Goal: Task Accomplishment & Management: Use online tool/utility

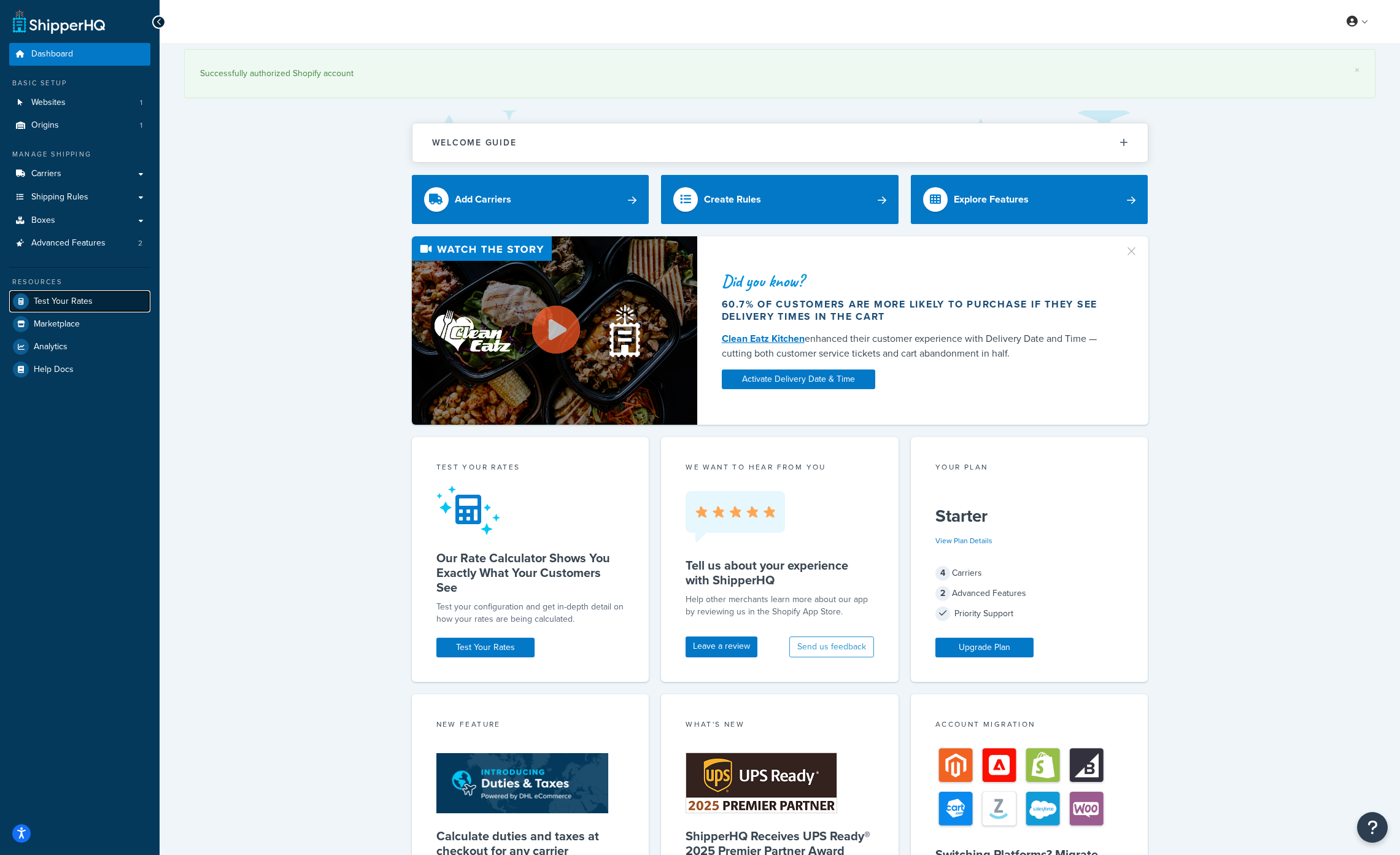
click at [44, 303] on span "Test Your Rates" at bounding box center [63, 302] width 59 height 11
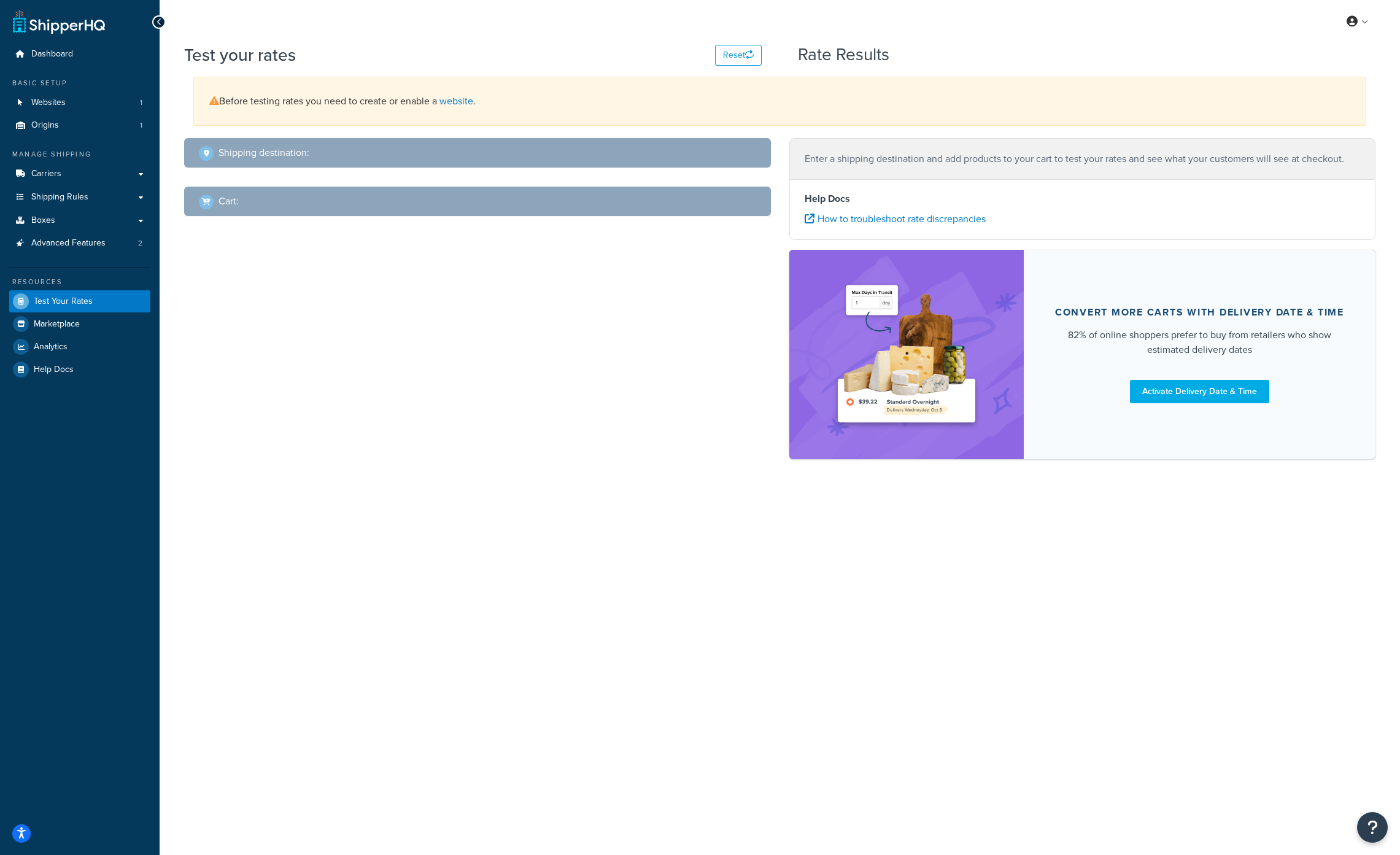
select select "[GEOGRAPHIC_DATA]"
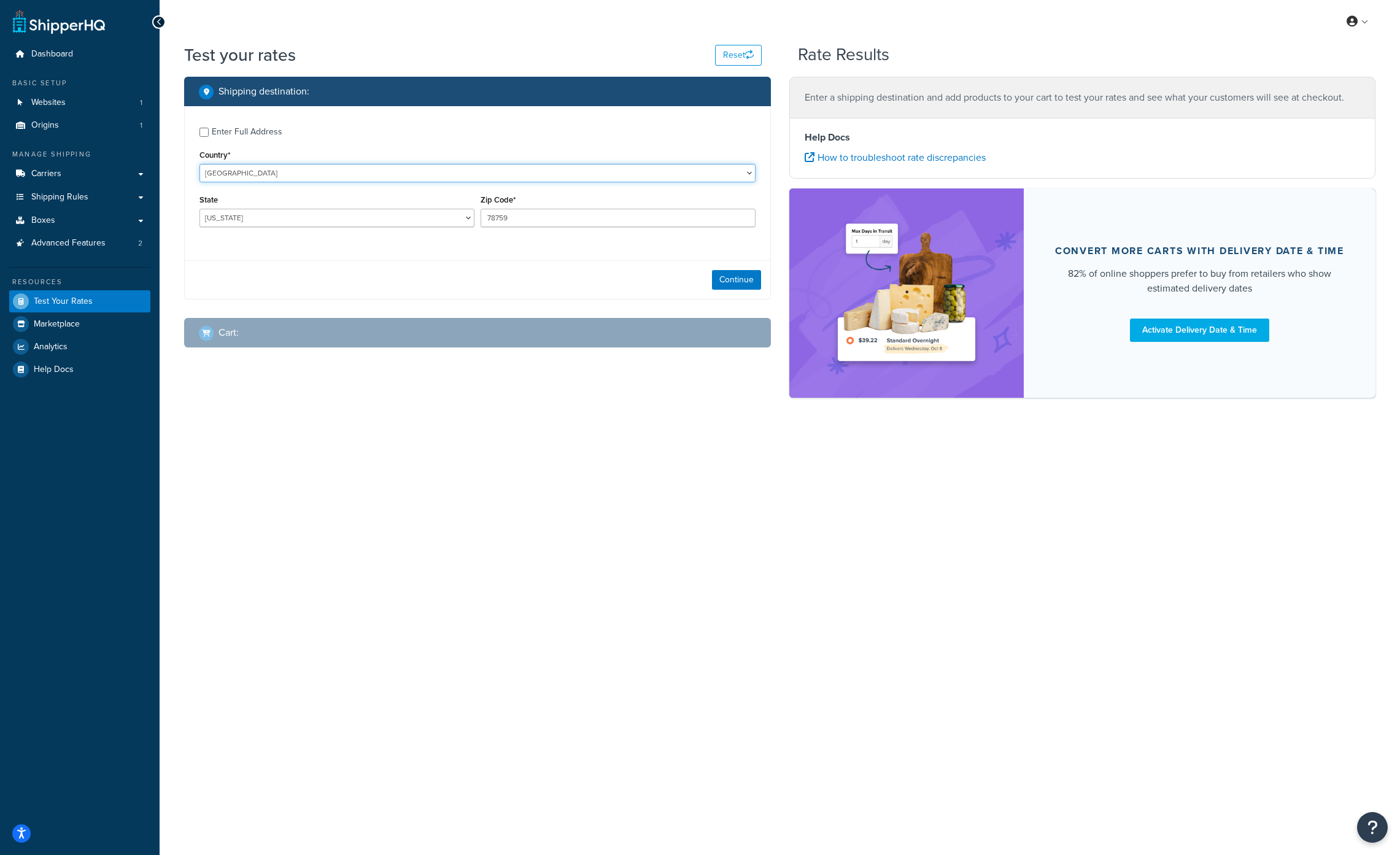
select select "IL"
click option "Israel" at bounding box center [0, 0] width 0 height 0
click at [254, 161] on div "Country* [GEOGRAPHIC_DATA] [GEOGRAPHIC_DATA] [GEOGRAPHIC_DATA] [GEOGRAPHIC_DATA…" at bounding box center [477, 164] width 556 height 35
drag, startPoint x: 338, startPoint y: 222, endPoint x: 439, endPoint y: 219, distance: 101.0
click at [480, 219] on input "78759" at bounding box center [618, 218] width 275 height 19
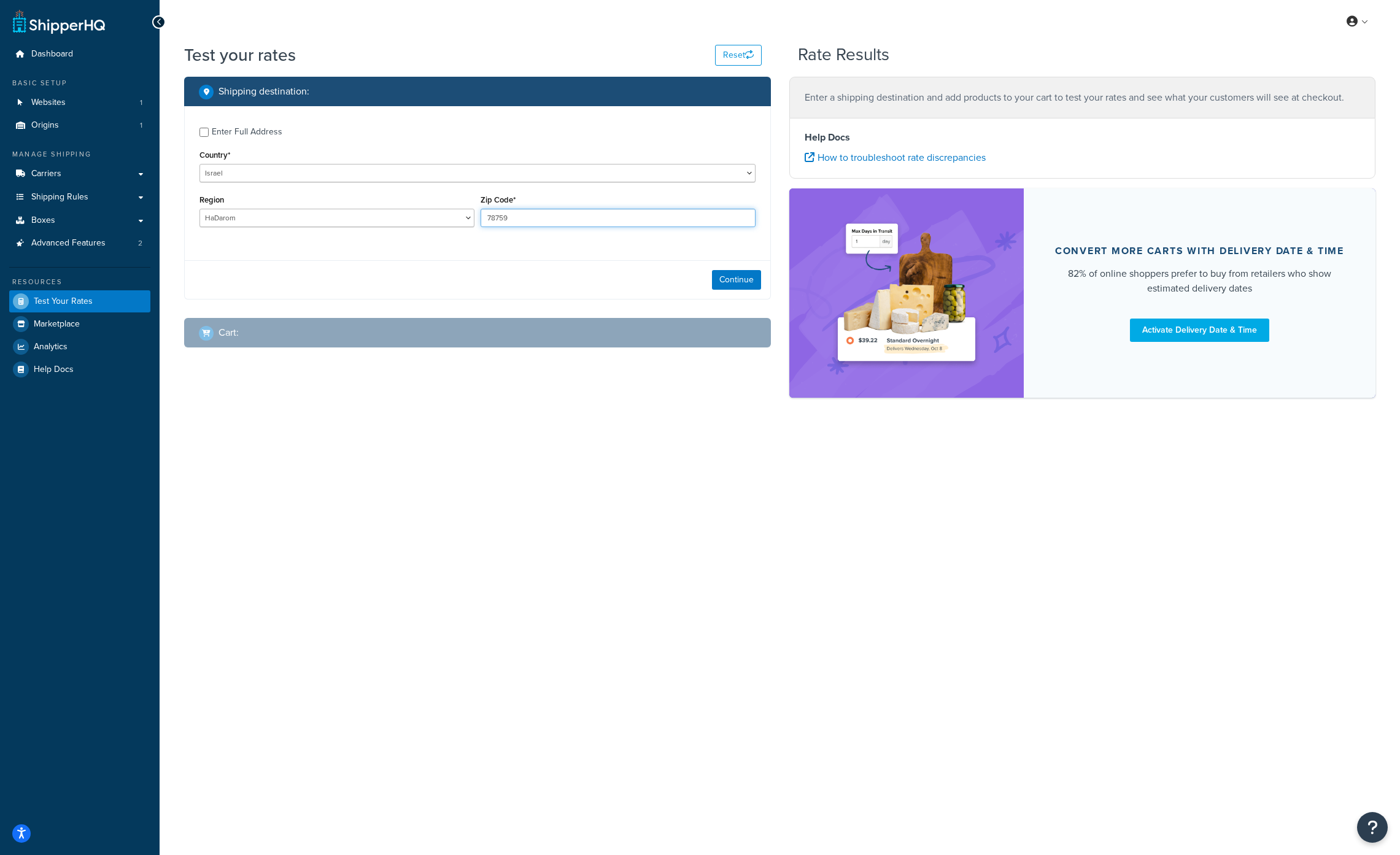
paste input "4069600"
type input "4069600"
click at [200, 209] on select "HaDarom [GEOGRAPHIC_DATA] HaMerkaz HaZafon [GEOGRAPHIC_DATA] [GEOGRAPHIC_DATA]" at bounding box center [337, 218] width 275 height 19
click at [246, 220] on select "HaDarom [GEOGRAPHIC_DATA] HaMerkaz HaZafon [GEOGRAPHIC_DATA] [GEOGRAPHIC_DATA]" at bounding box center [337, 218] width 275 height 19
click at [200, 209] on select "HaDarom [GEOGRAPHIC_DATA] HaMerkaz HaZafon [GEOGRAPHIC_DATA] [GEOGRAPHIC_DATA]" at bounding box center [337, 218] width 275 height 19
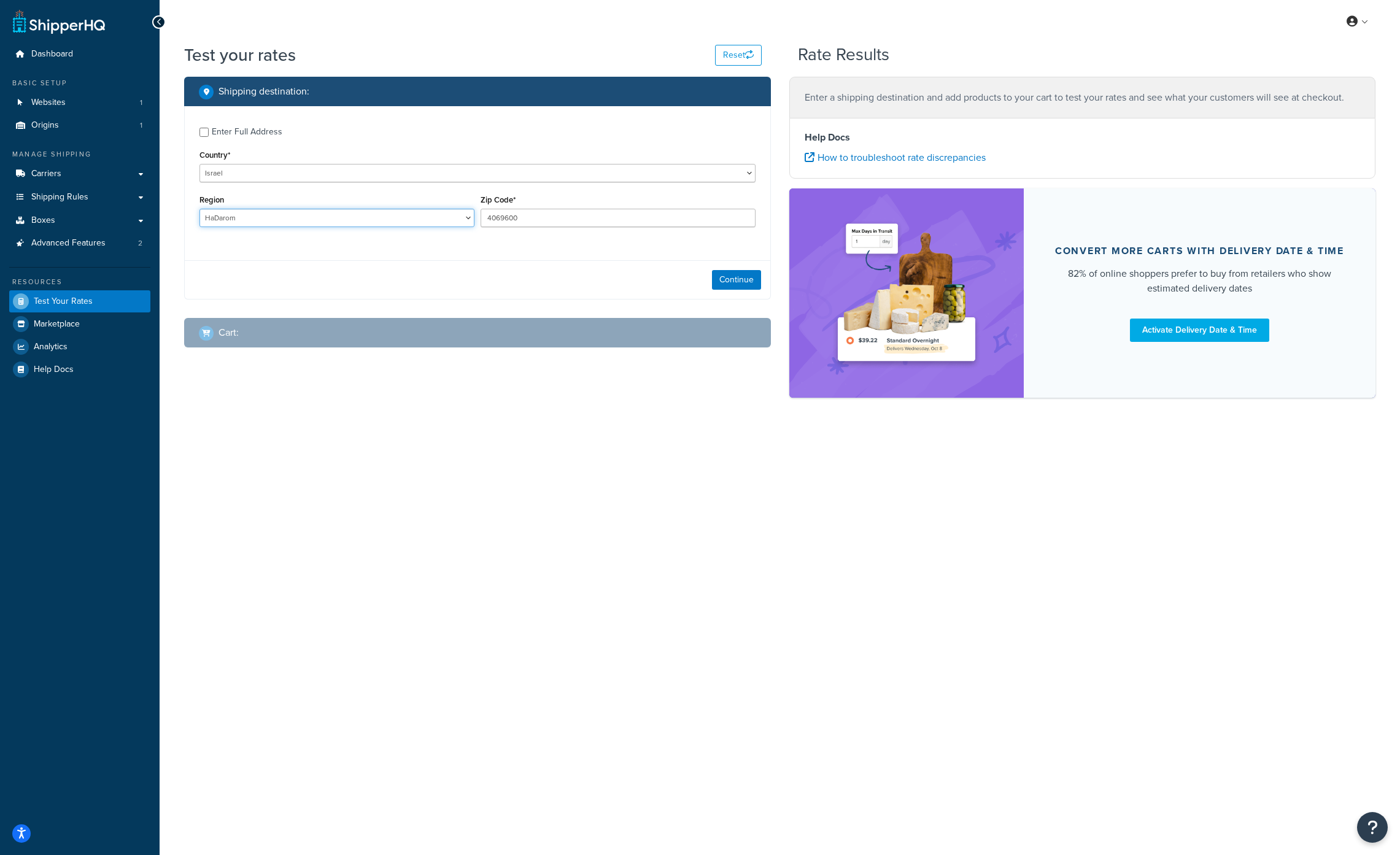
select select "JM"
click option "[GEOGRAPHIC_DATA]" at bounding box center [0, 0] width 0 height 0
click at [460, 281] on div "Continue" at bounding box center [477, 280] width 586 height 39
click at [200, 209] on select "HaDarom [GEOGRAPHIC_DATA] HaMerkaz HaZafon [GEOGRAPHIC_DATA] [GEOGRAPHIC_DATA]" at bounding box center [337, 218] width 275 height 19
click at [262, 216] on select "HaDarom [GEOGRAPHIC_DATA] HaMerkaz HaZafon [GEOGRAPHIC_DATA] [GEOGRAPHIC_DATA]" at bounding box center [337, 218] width 275 height 19
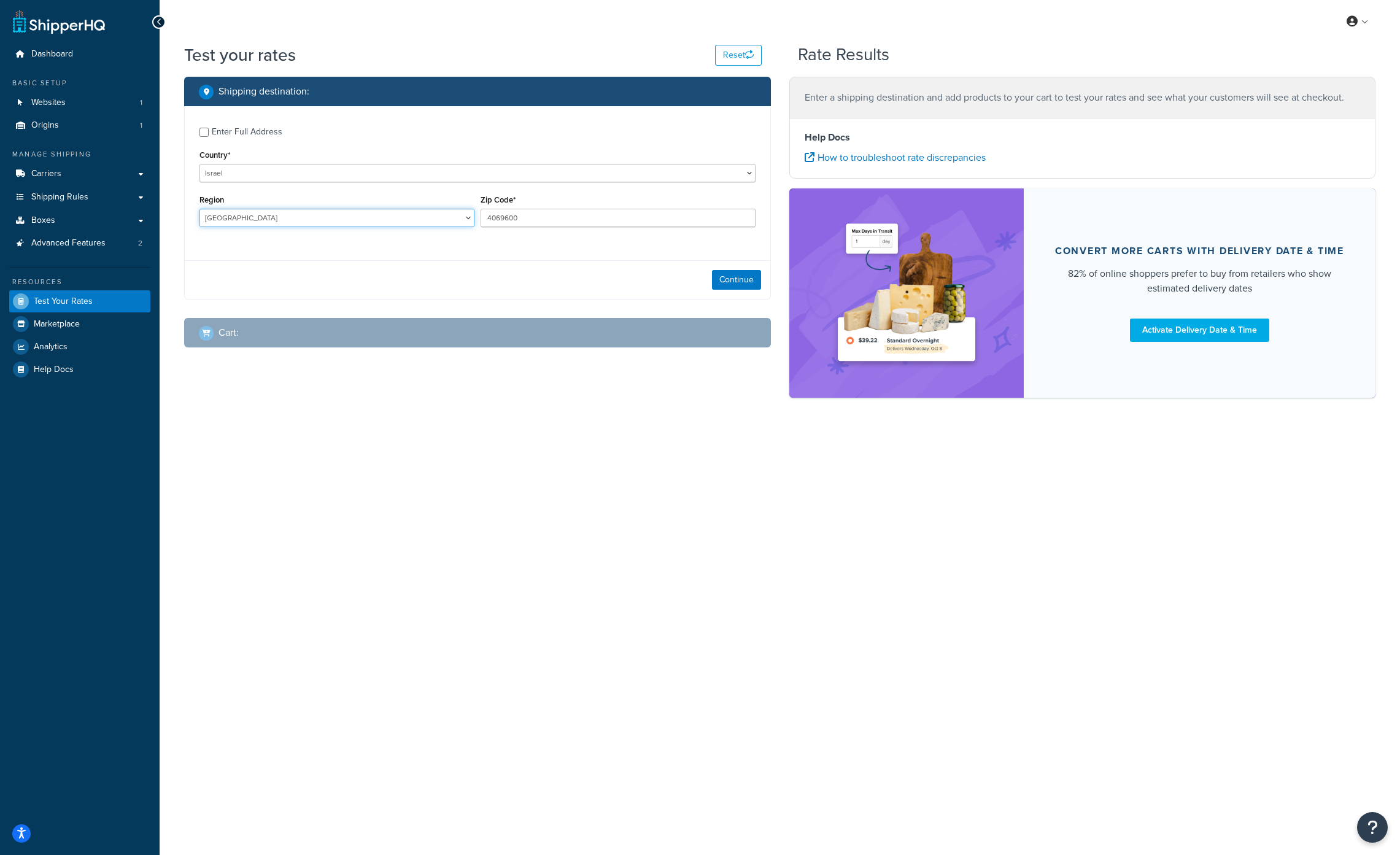
click at [200, 209] on select "HaDarom [GEOGRAPHIC_DATA] HaMerkaz HaZafon [GEOGRAPHIC_DATA] [GEOGRAPHIC_DATA]" at bounding box center [337, 218] width 275 height 19
click at [556, 278] on div "Continue" at bounding box center [477, 280] width 586 height 39
click at [735, 284] on button "Continue" at bounding box center [736, 280] width 49 height 20
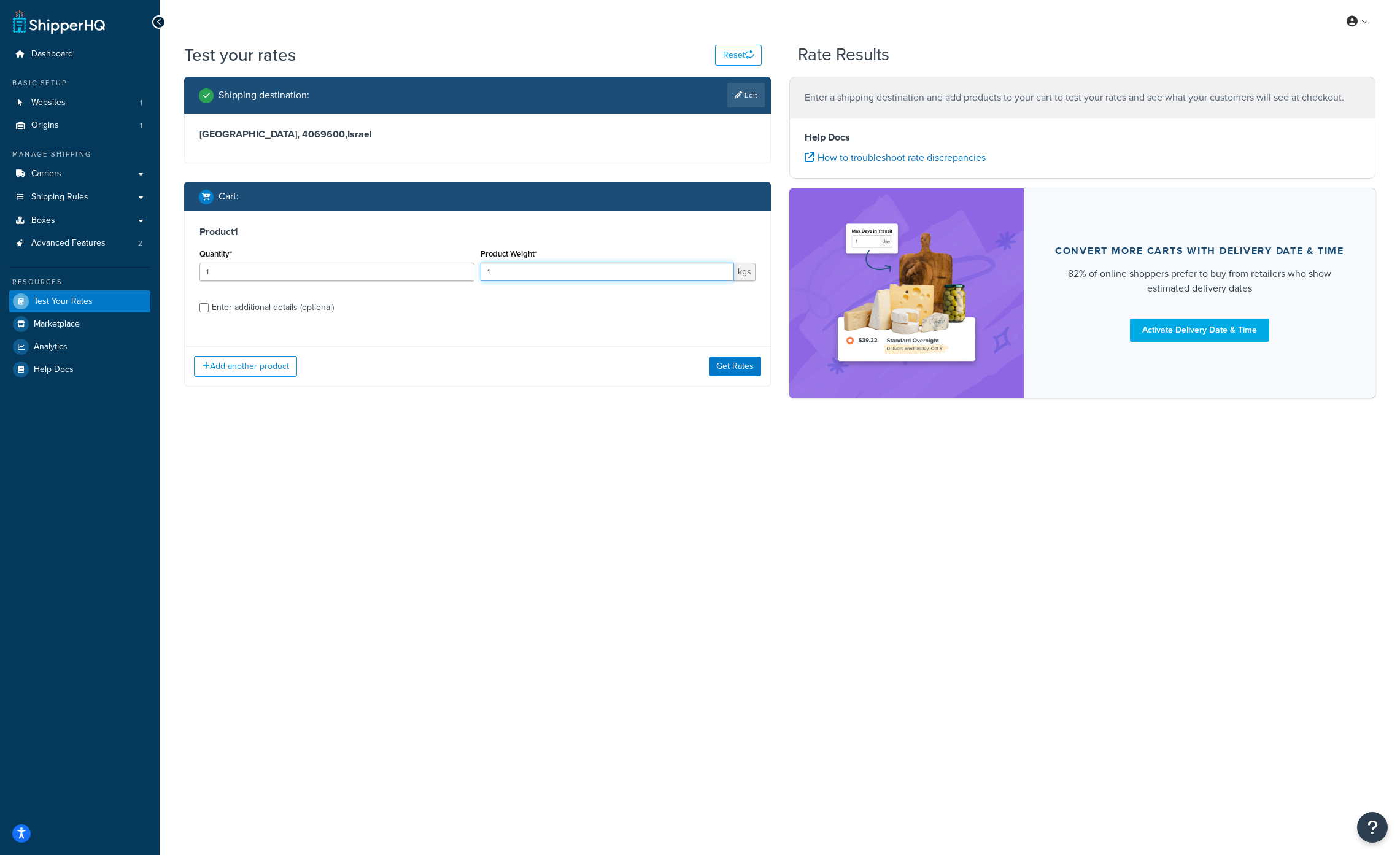
click at [514, 272] on input "1" at bounding box center [607, 272] width 254 height 19
type input "1.2"
click at [740, 363] on button "Get Rates" at bounding box center [734, 366] width 52 height 20
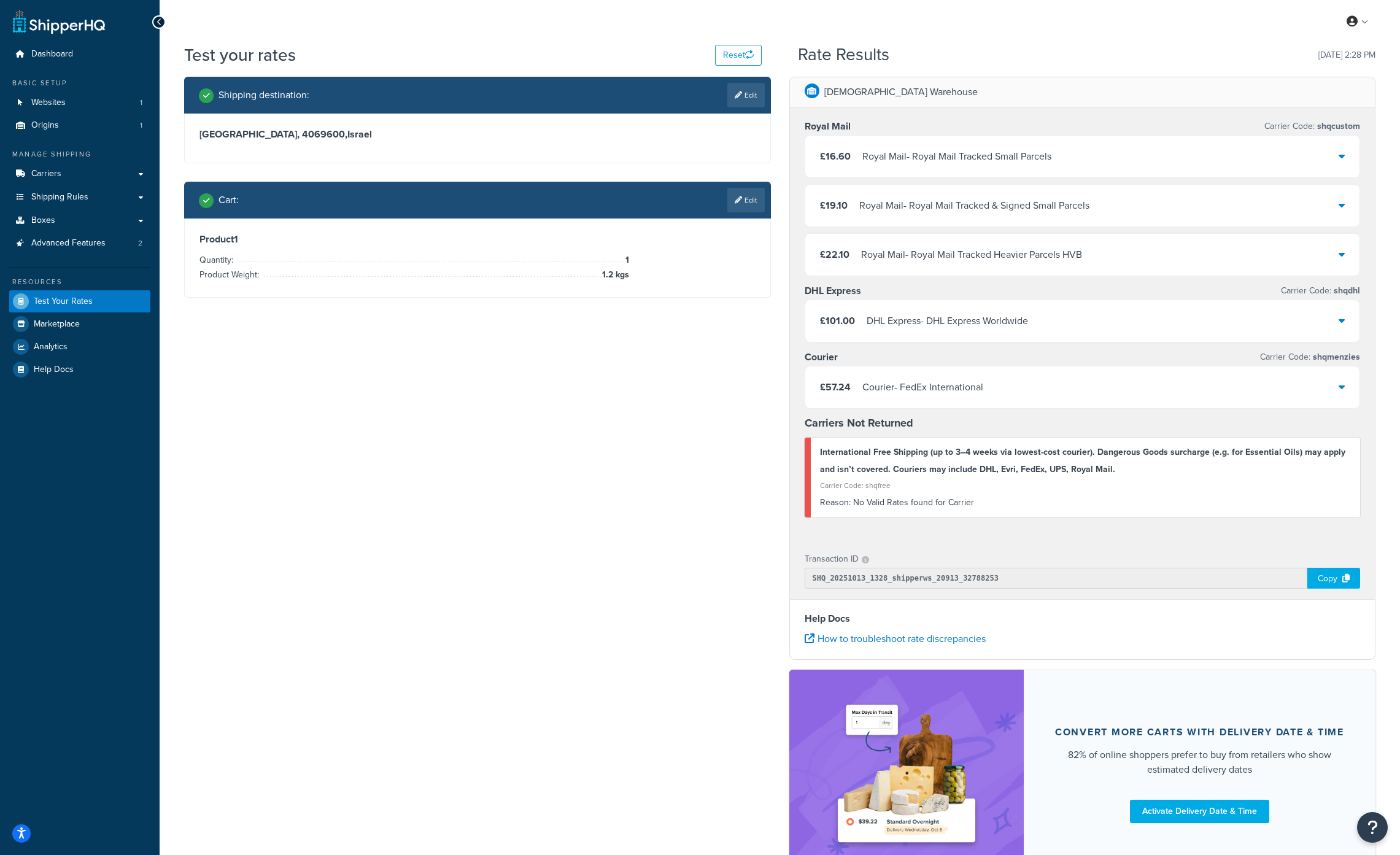
click at [922, 321] on div "DHL Express - DHL Express Worldwide" at bounding box center [947, 321] width 161 height 17
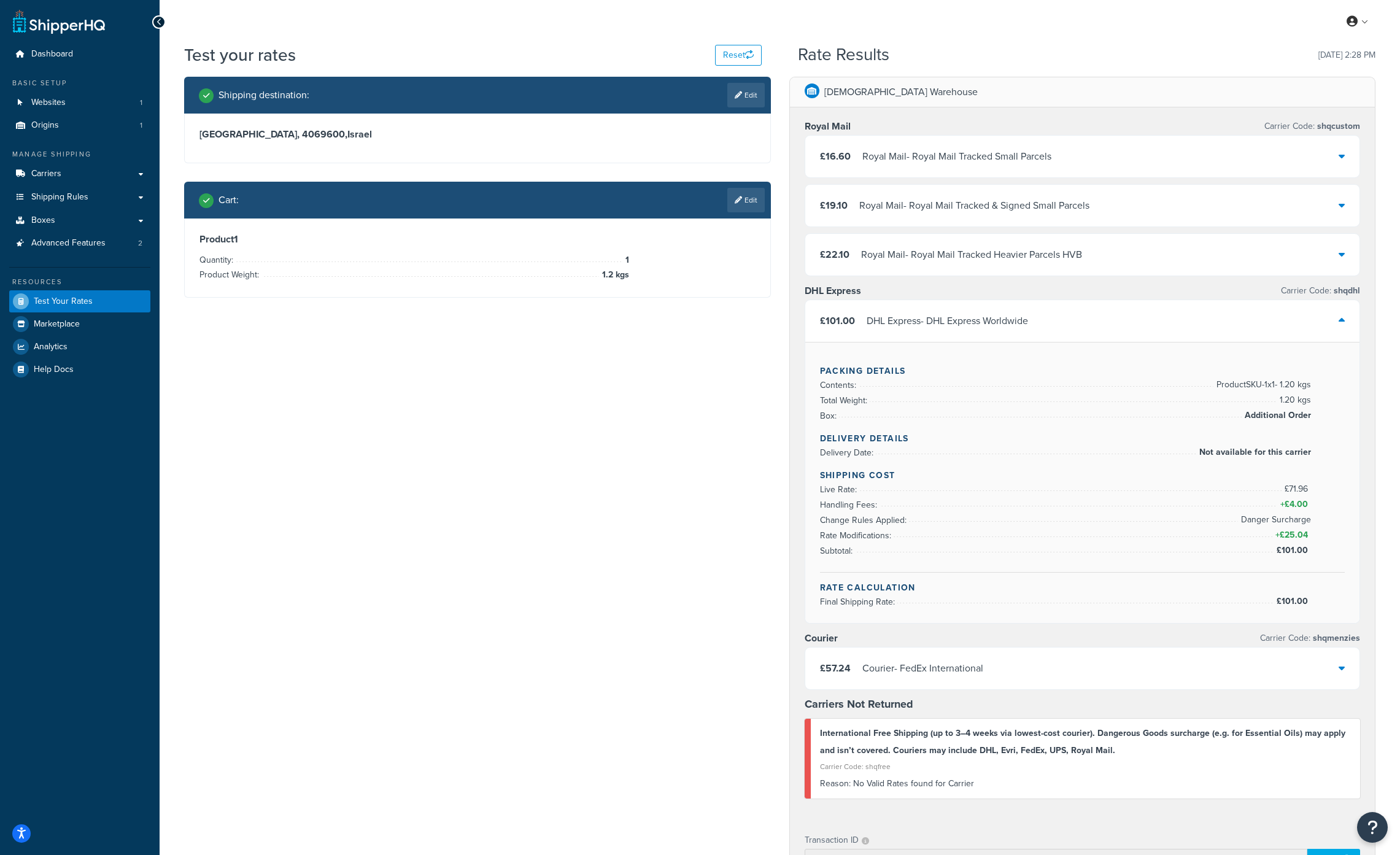
click at [922, 321] on div "DHL Express - DHL Express Worldwide" at bounding box center [947, 321] width 161 height 17
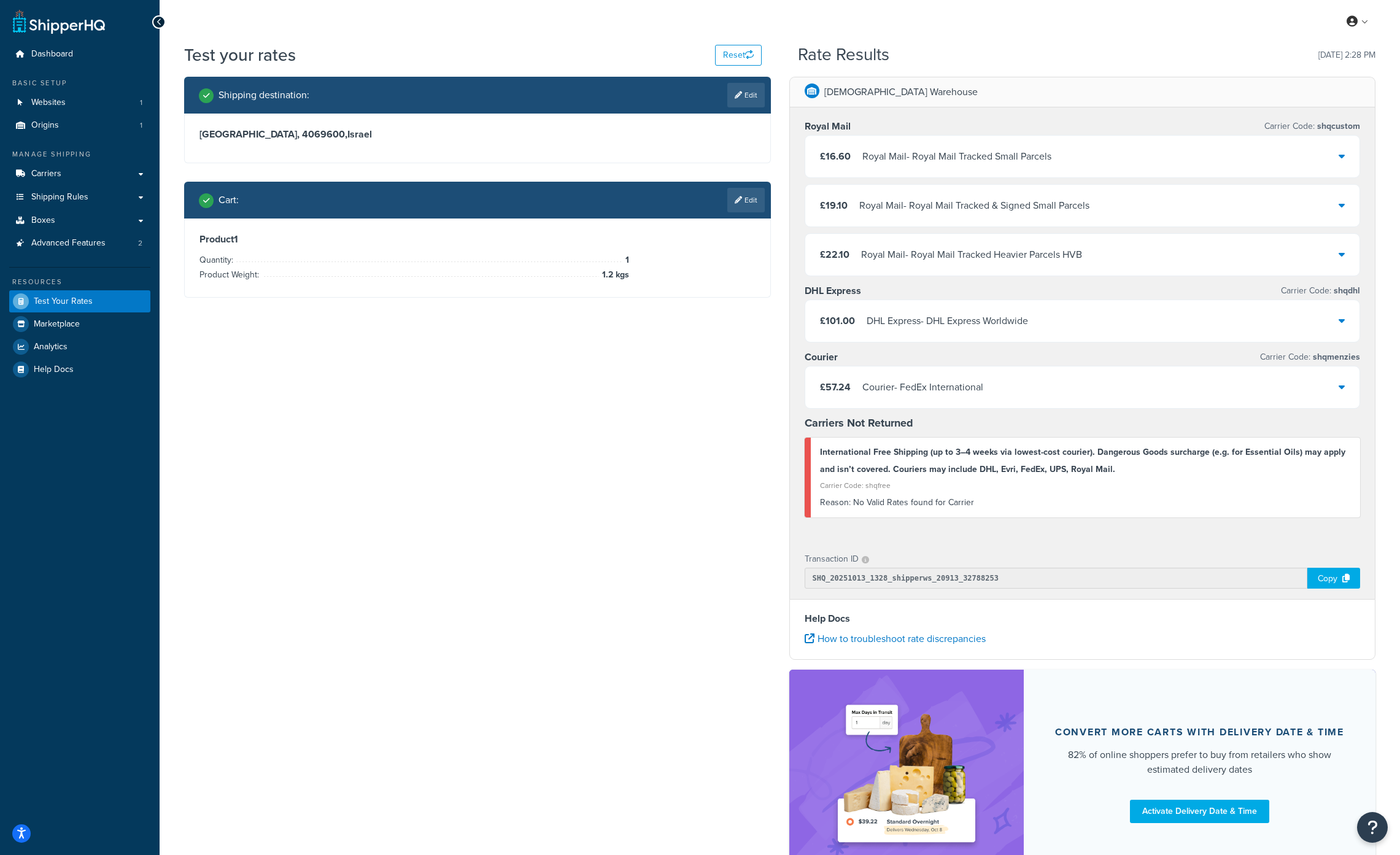
click at [922, 321] on div "DHL Express - DHL Express Worldwide" at bounding box center [947, 321] width 161 height 17
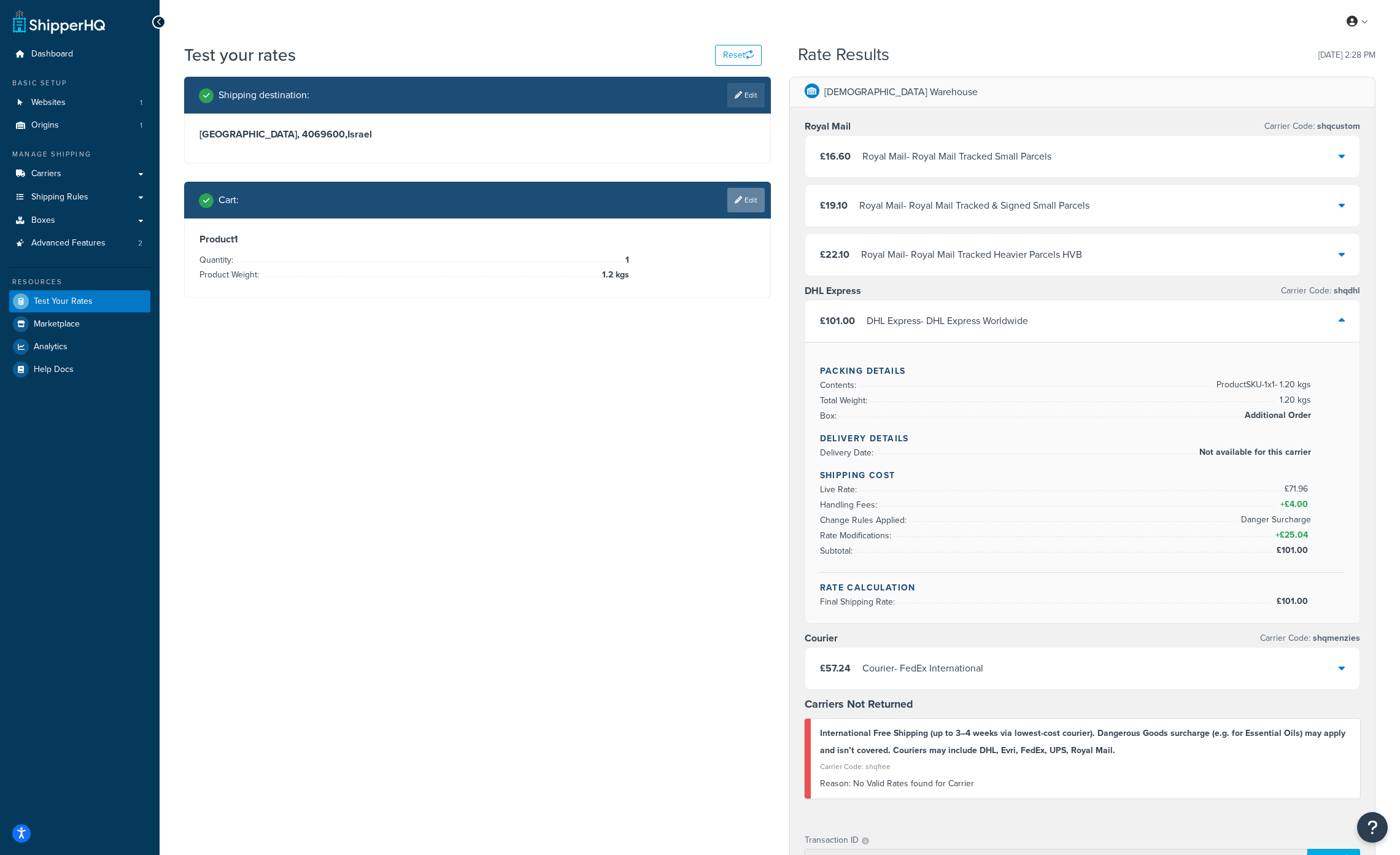
click at [744, 200] on link "Edit" at bounding box center [746, 200] width 38 height 25
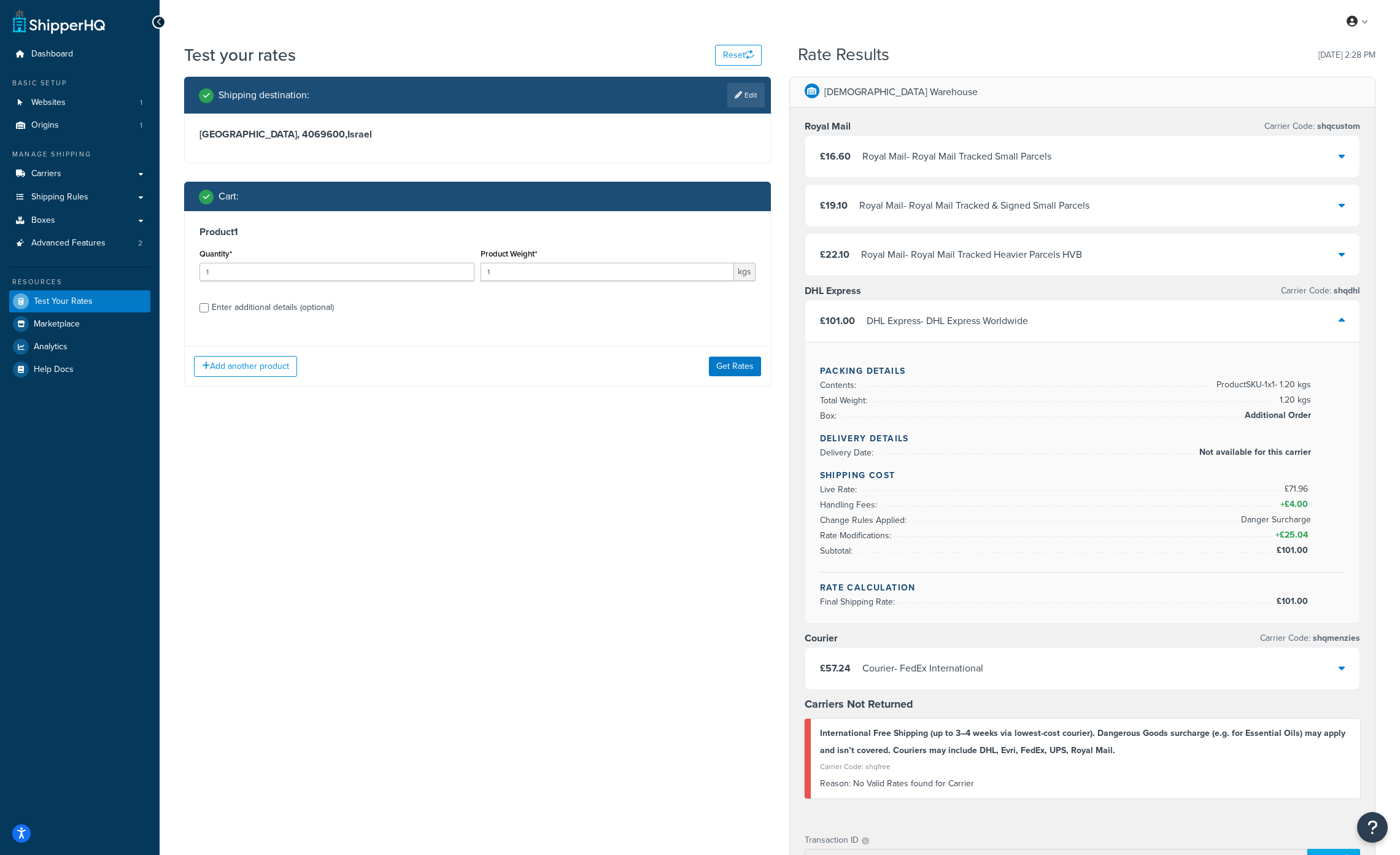
click at [220, 308] on div "Enter additional details (optional)" at bounding box center [272, 307] width 122 height 17
click at [209, 308] on input "Enter additional details (optional)" at bounding box center [204, 308] width 9 height 9
checkbox input "true"
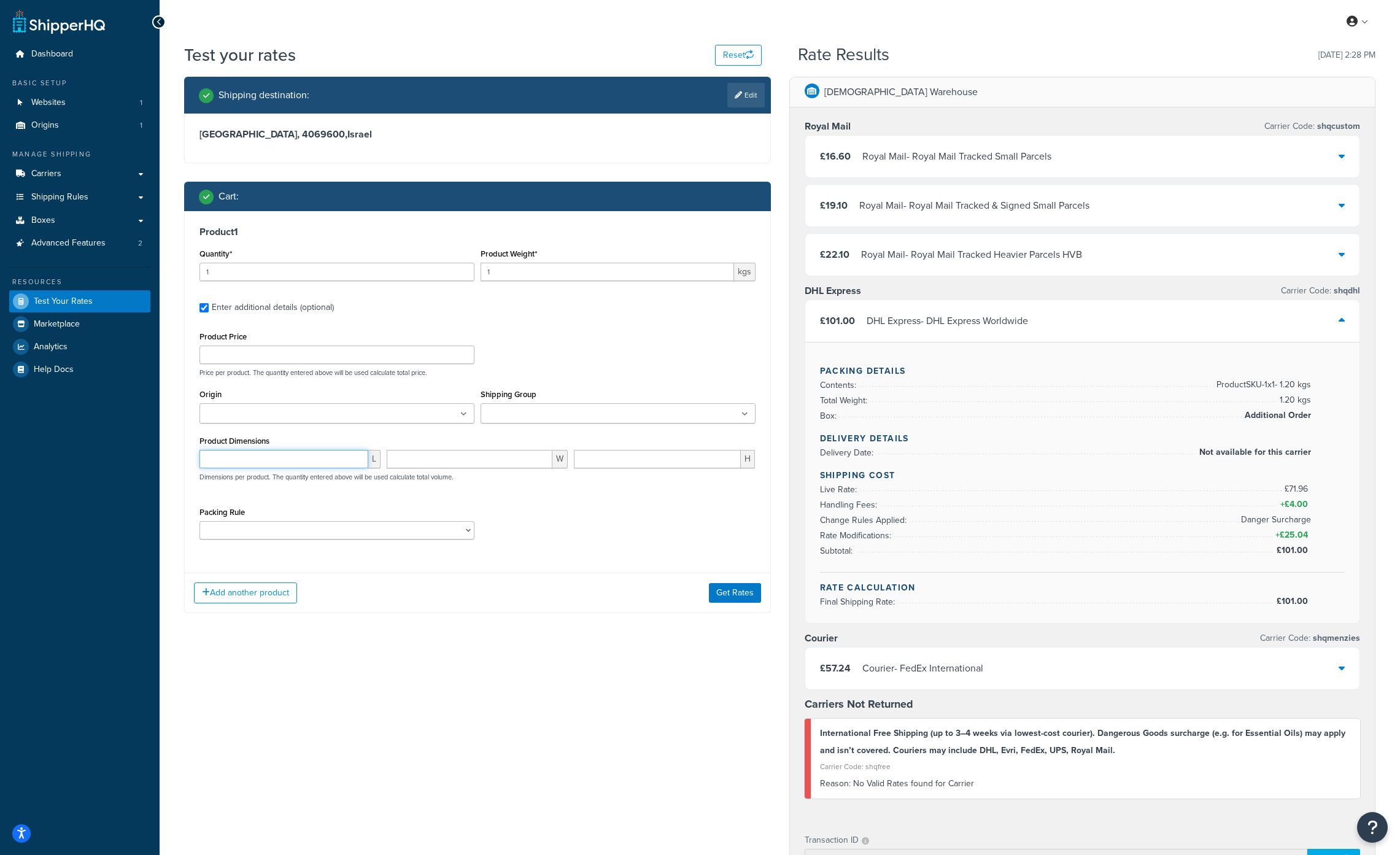
click at [227, 459] on input "number" at bounding box center [284, 459] width 169 height 19
type input "24"
click at [435, 462] on input "number" at bounding box center [469, 459] width 166 height 19
type input "12"
click at [627, 459] on input "number" at bounding box center [657, 459] width 167 height 19
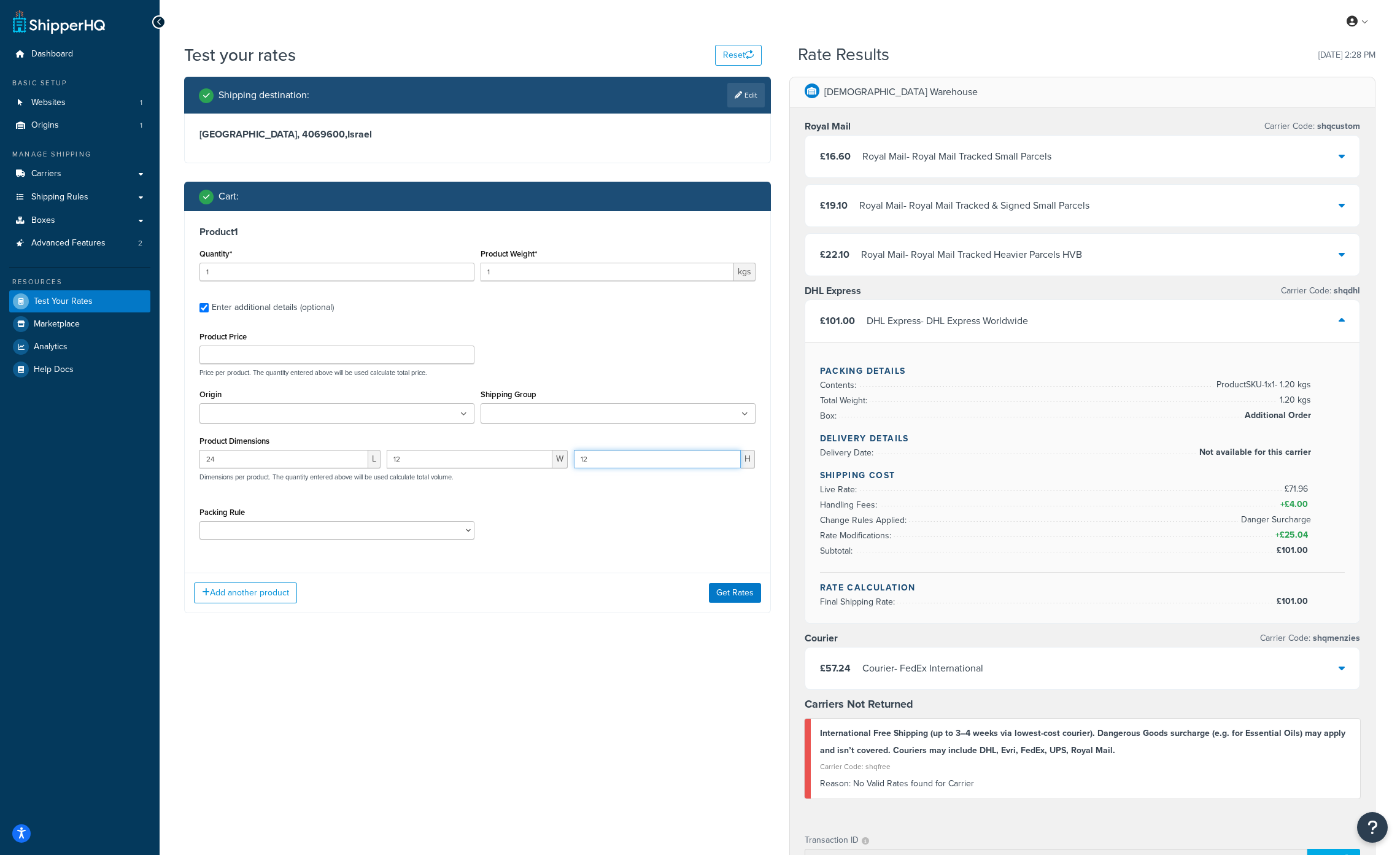
type input "12"
click at [334, 414] on ul at bounding box center [337, 413] width 275 height 20
click at [741, 600] on button "Get Rates" at bounding box center [734, 596] width 52 height 20
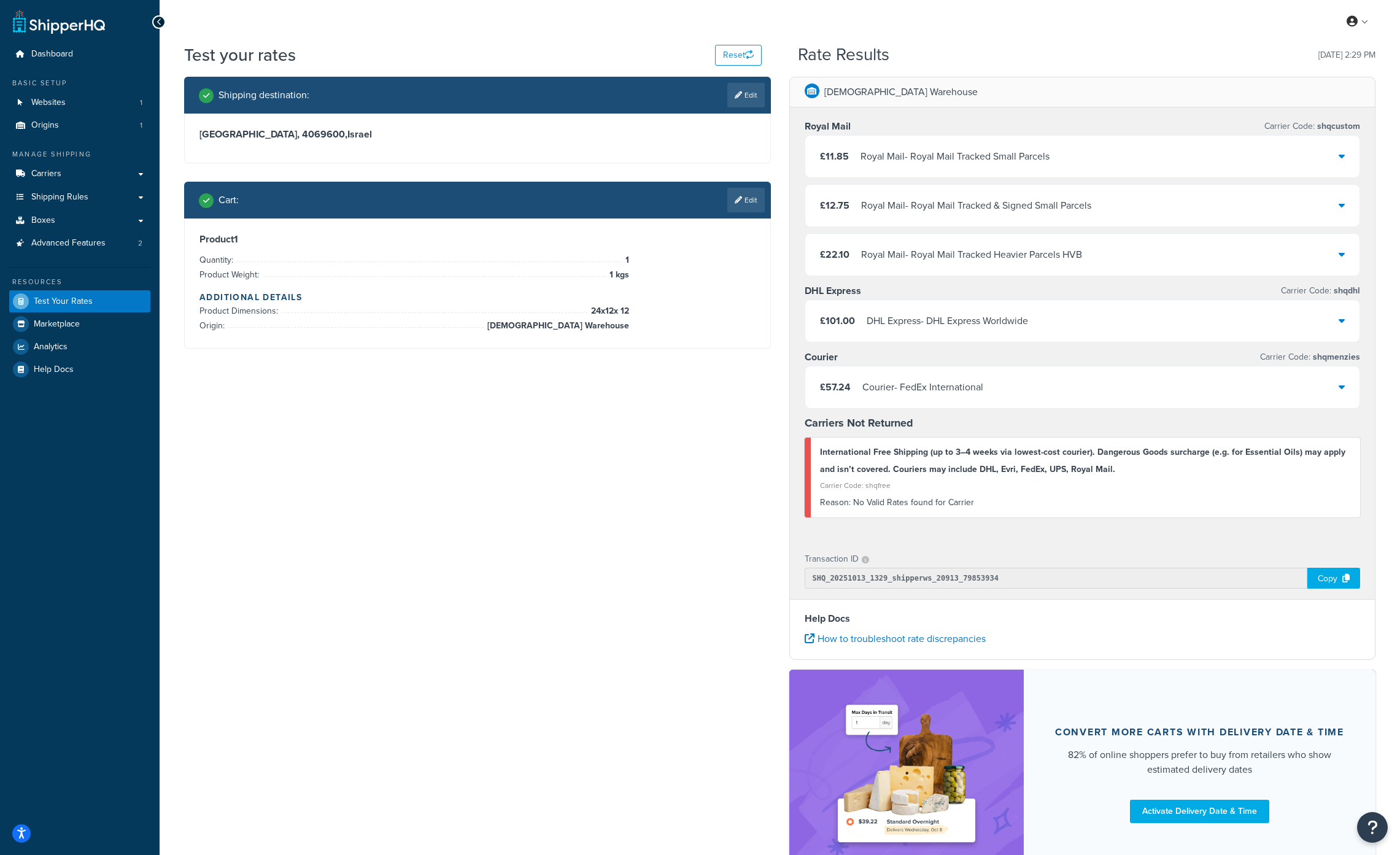
click at [913, 384] on div "Courier - FedEx International" at bounding box center [923, 387] width 121 height 17
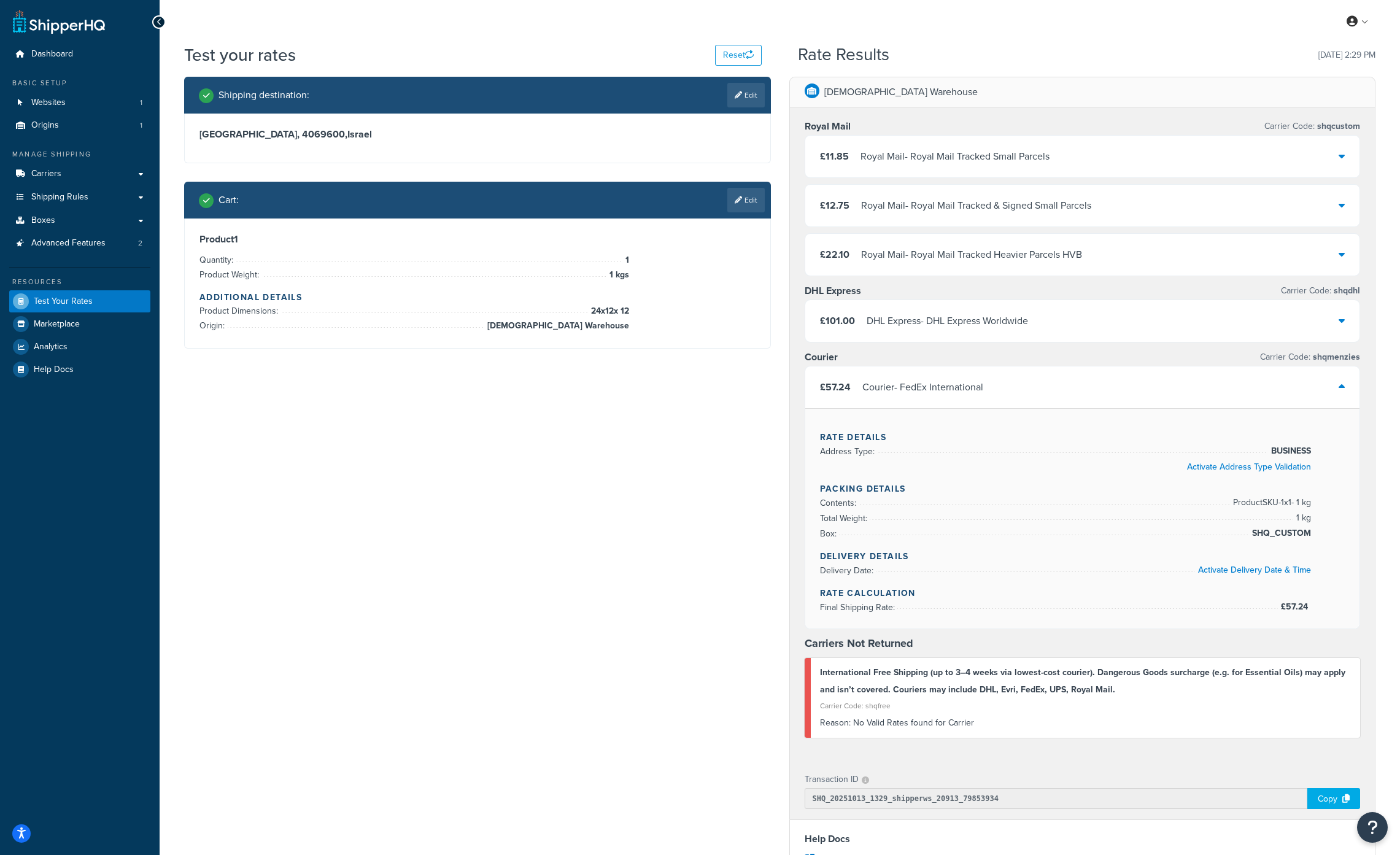
click at [913, 384] on div "Courier - FedEx International" at bounding box center [923, 387] width 121 height 17
